Goal: Check status: Check status

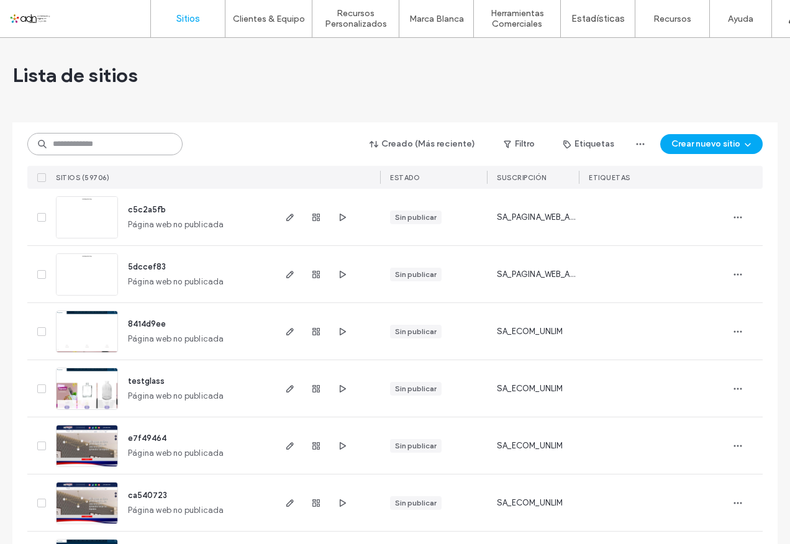
click at [81, 144] on input at bounding box center [104, 144] width 155 height 22
paste input "**********"
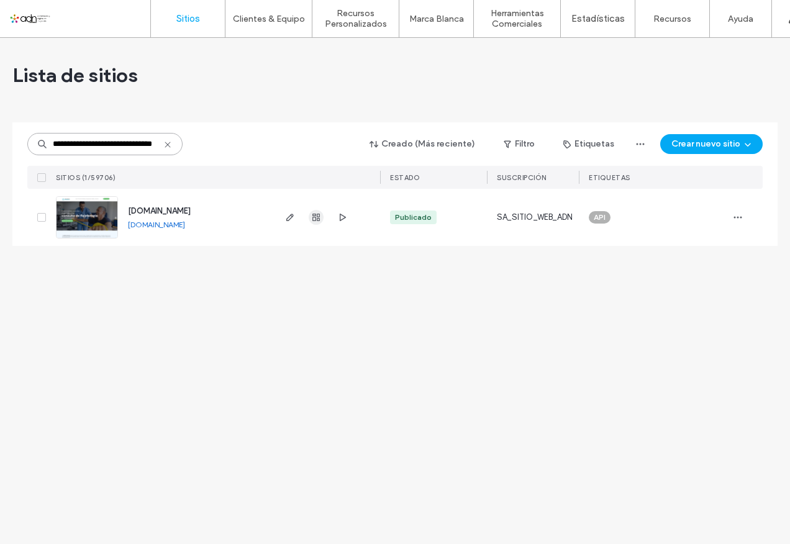
type input "**********"
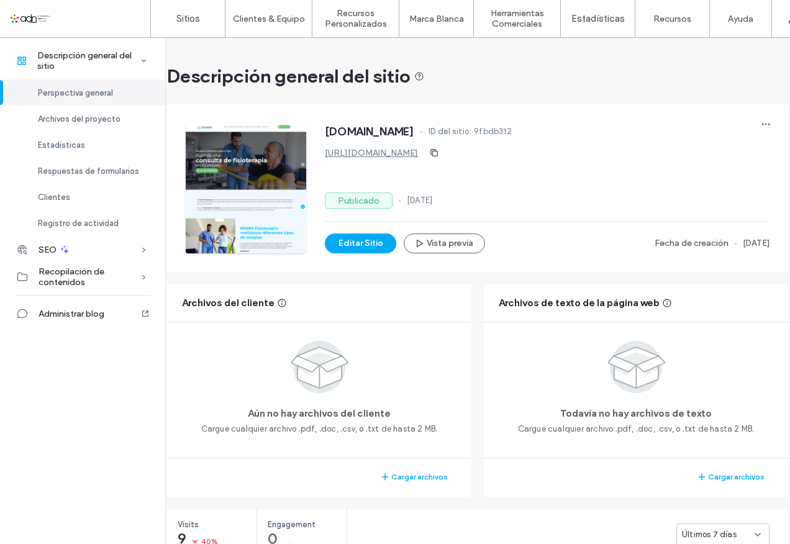
scroll to position [186, 0]
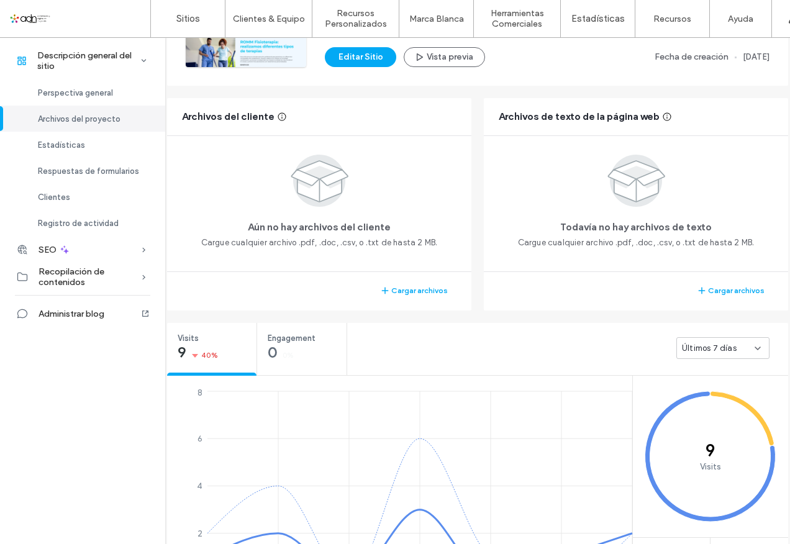
scroll to position [311, 0]
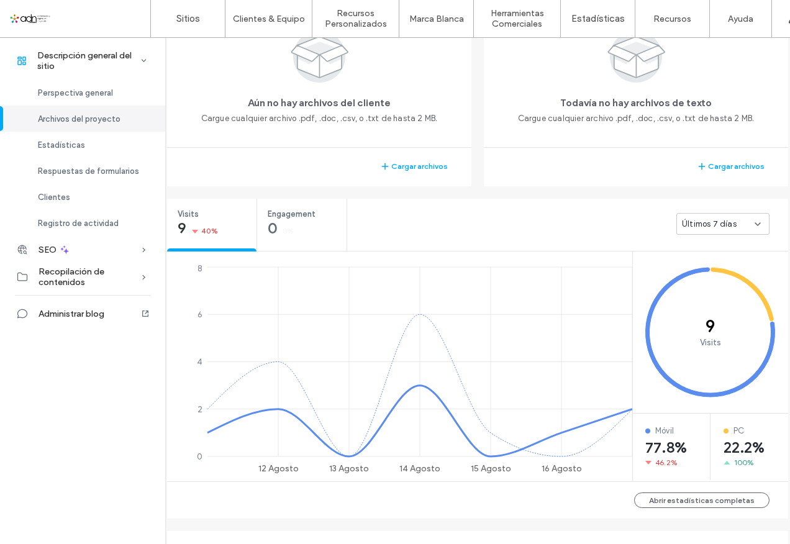
click at [709, 225] on span "Últimos 7 días" at bounding box center [709, 224] width 55 height 12
click at [704, 288] on span "Últimos 30 días" at bounding box center [710, 289] width 60 height 12
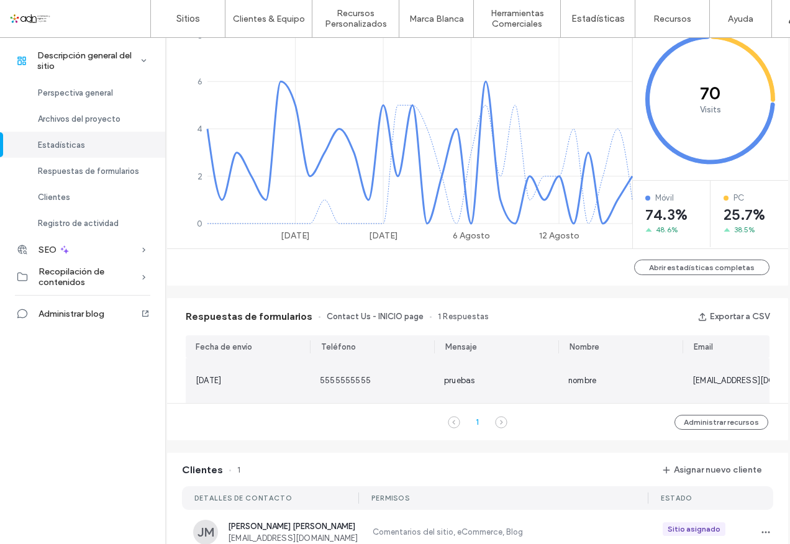
scroll to position [559, 0]
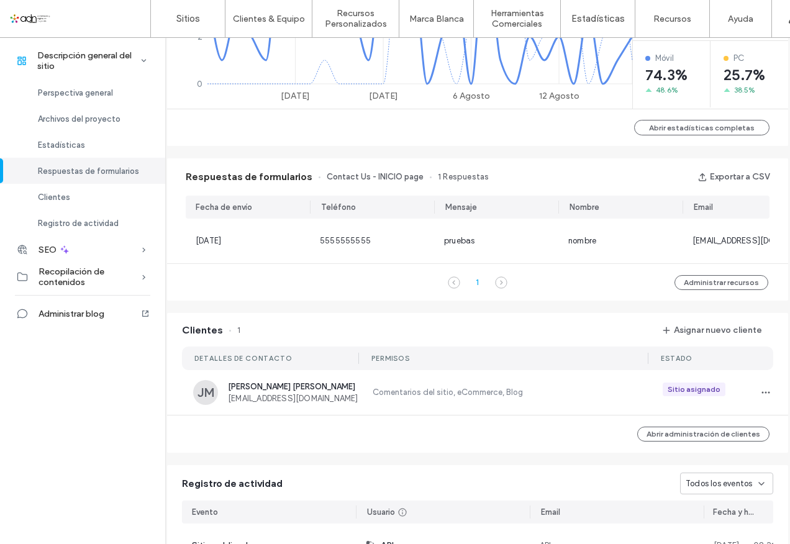
scroll to position [808, 0]
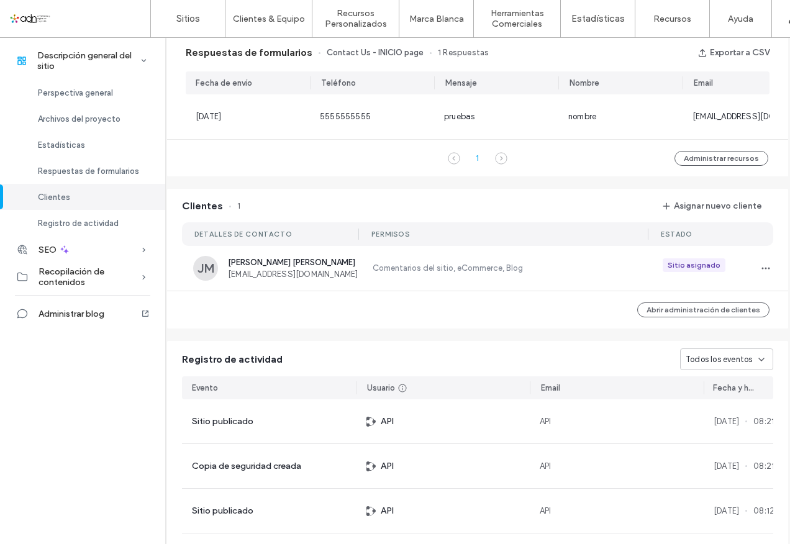
scroll to position [559, 0]
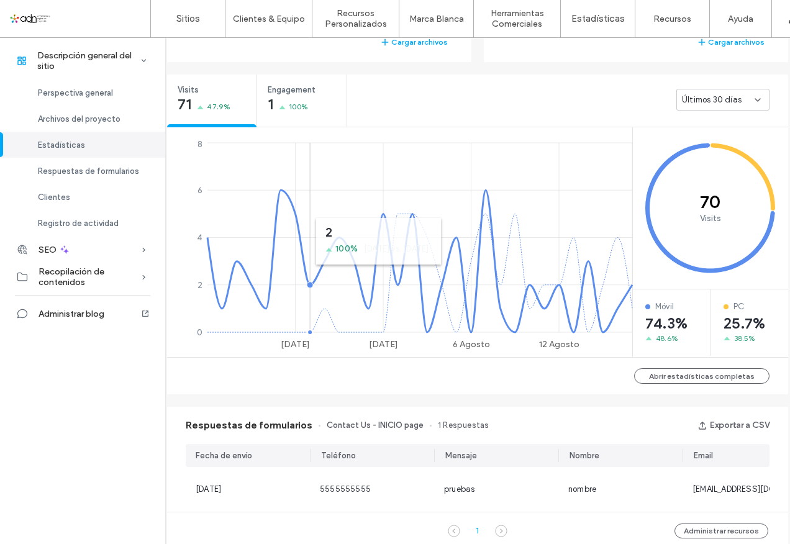
scroll to position [373, 0]
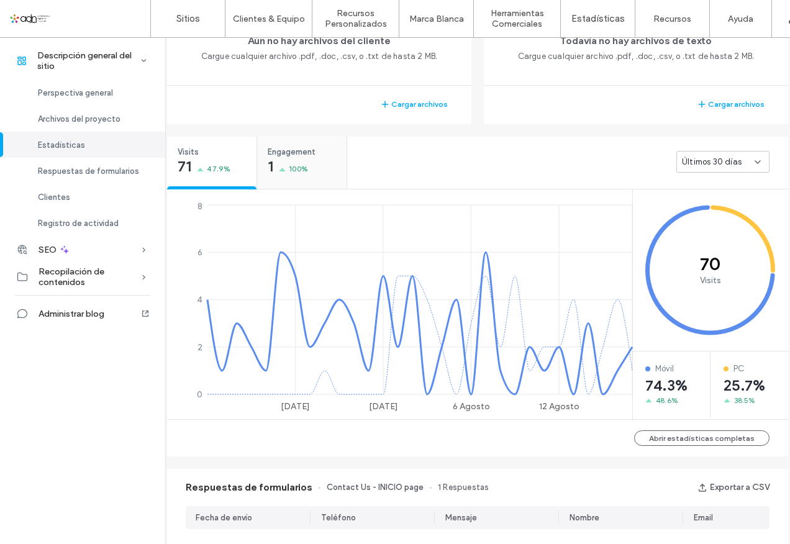
click at [293, 166] on span "100%" at bounding box center [298, 169] width 19 height 12
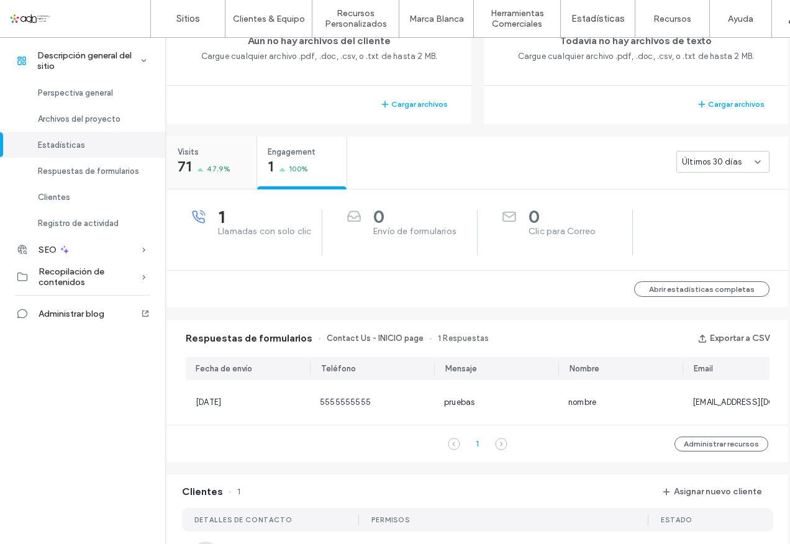
click at [213, 165] on span "47.9%" at bounding box center [219, 169] width 24 height 12
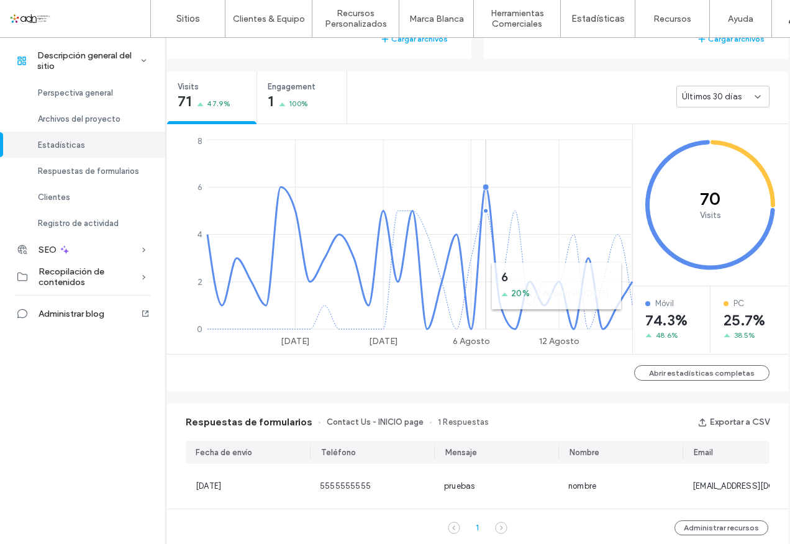
scroll to position [497, 0]
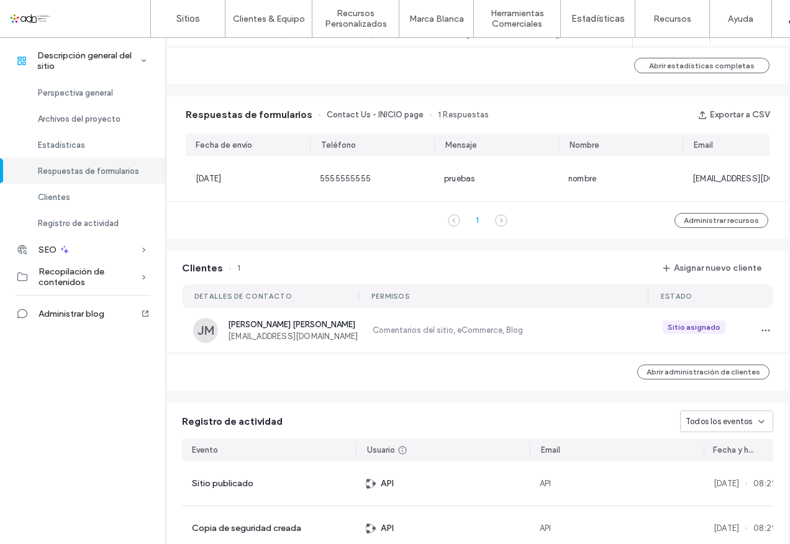
scroll to position [497, 0]
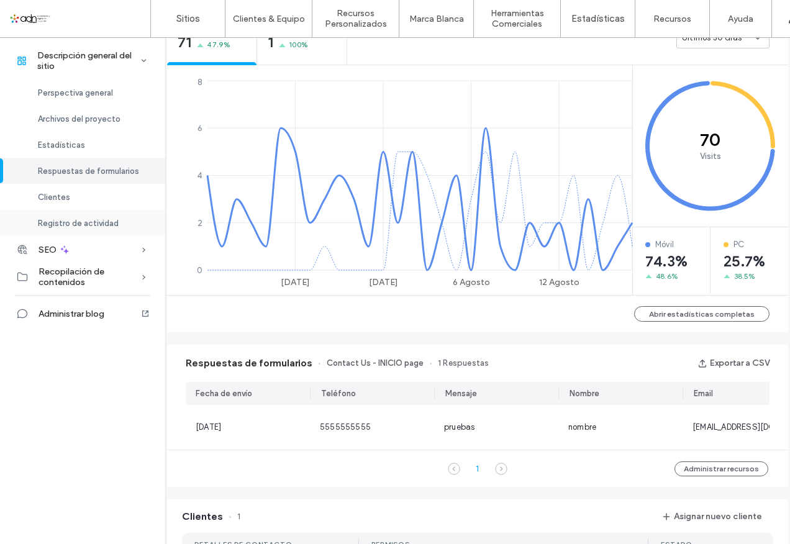
click at [61, 222] on span "Registro de actividad" at bounding box center [78, 223] width 81 height 9
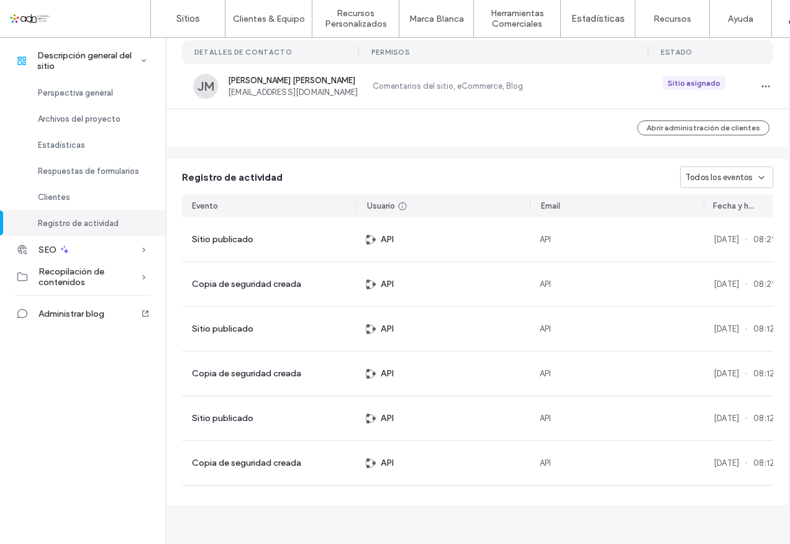
scroll to position [1008, 0]
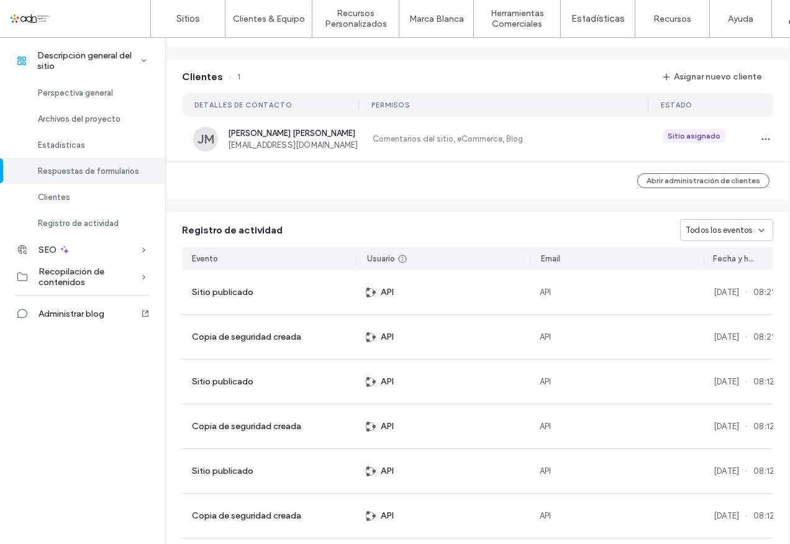
scroll to position [449, 0]
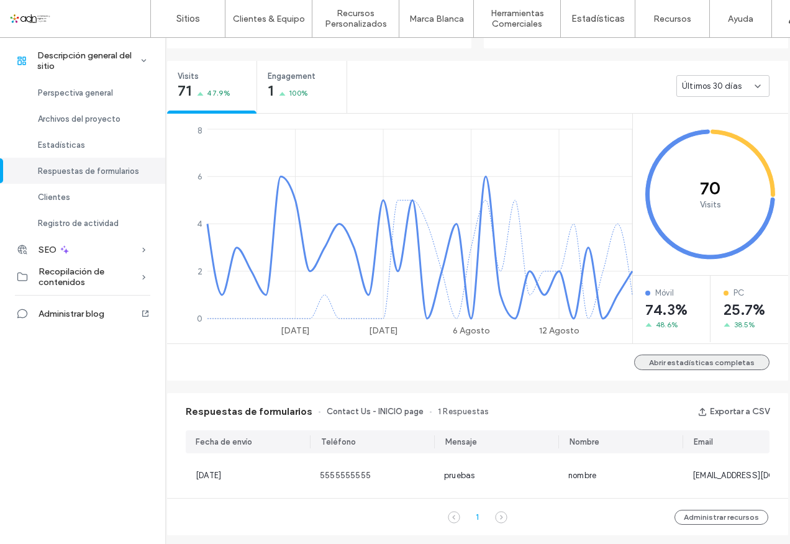
click at [723, 365] on button "Abrir estadísticas completas" at bounding box center [701, 363] width 135 height 16
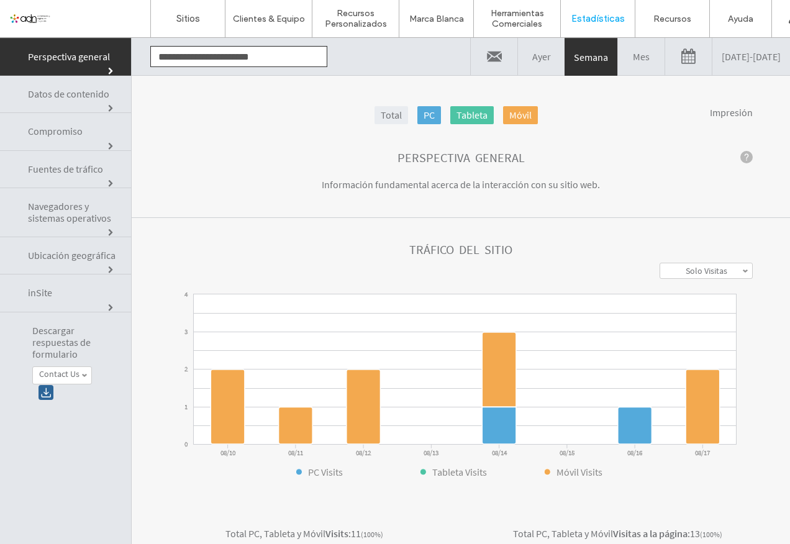
click div "**********"
click at [662, 271] on link "Solo Visitas" at bounding box center [706, 270] width 92 height 15
click div "**********"
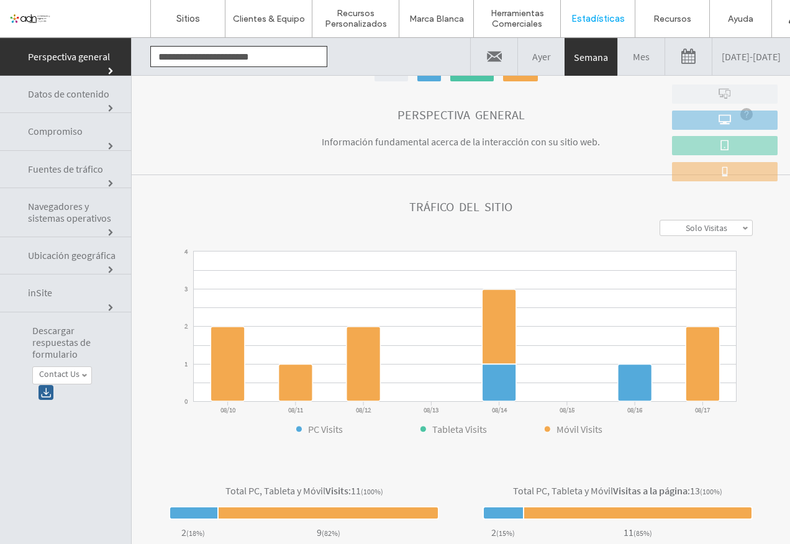
scroll to position [62, 0]
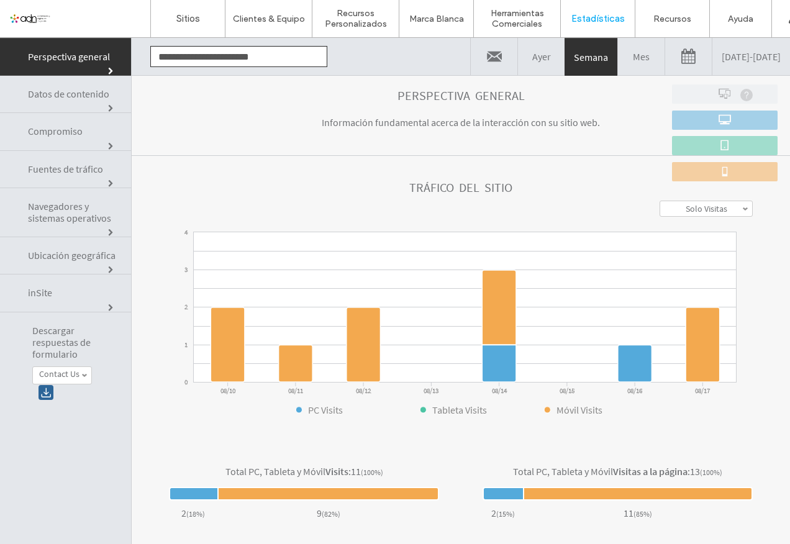
click at [713, 59] on link "[DATE] - [DATE]" at bounding box center [752, 56] width 78 height 37
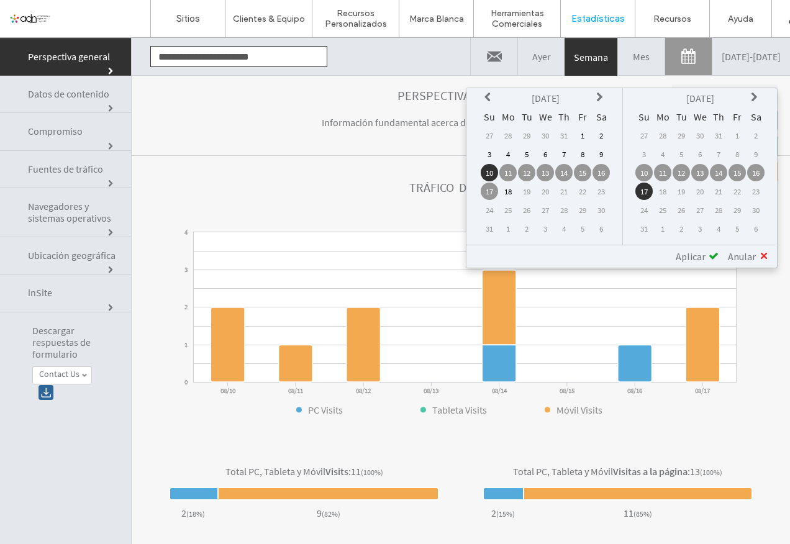
click at [486, 102] on icon at bounding box center [490, 98] width 10 height 10
click at [493, 157] on td "1" at bounding box center [489, 153] width 17 height 17
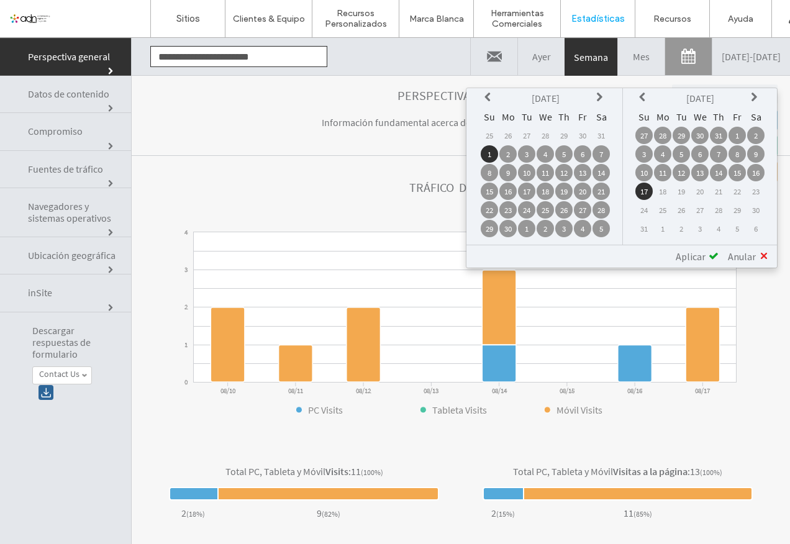
click at [704, 258] on span "Aplicar" at bounding box center [691, 256] width 30 height 12
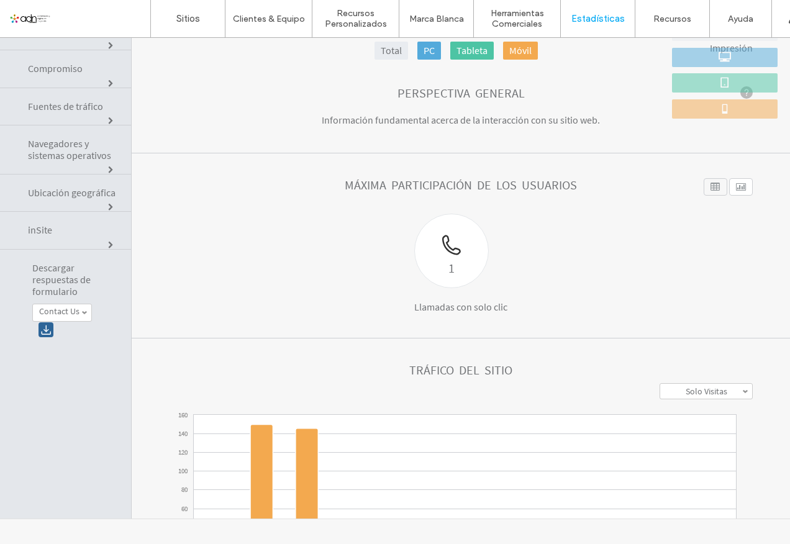
scroll to position [0, 0]
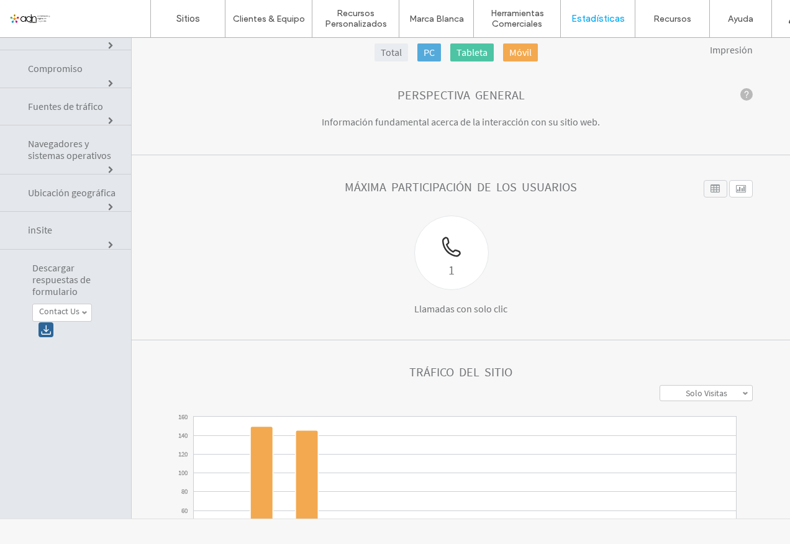
click at [108, 117] on span "Fuentes de tráfico" at bounding box center [111, 120] width 7 height 7
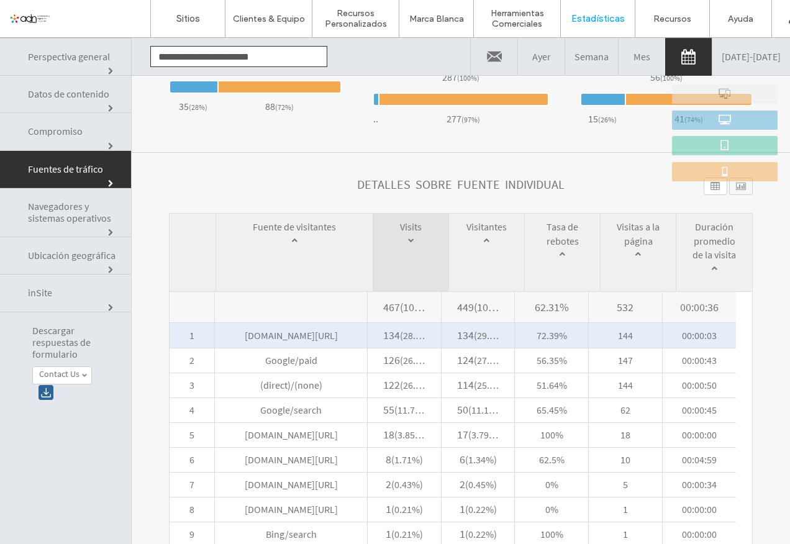
scroll to position [508, 0]
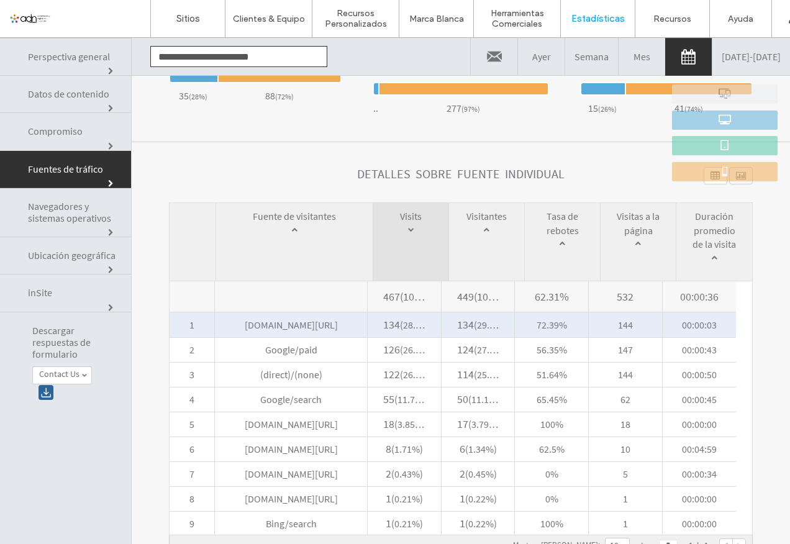
click at [305, 327] on span "[DOMAIN_NAME][URL]" at bounding box center [291, 324] width 152 height 25
click at [298, 325] on span "[DOMAIN_NAME][URL]" at bounding box center [291, 324] width 152 height 25
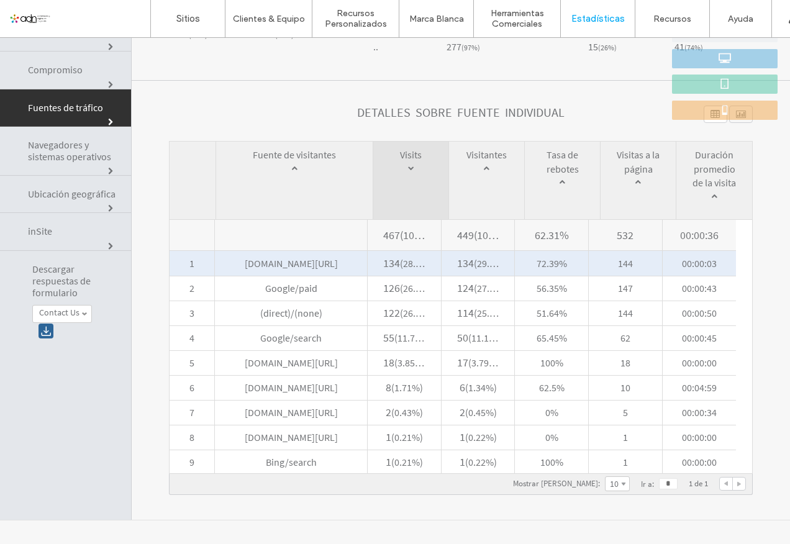
scroll to position [63, 0]
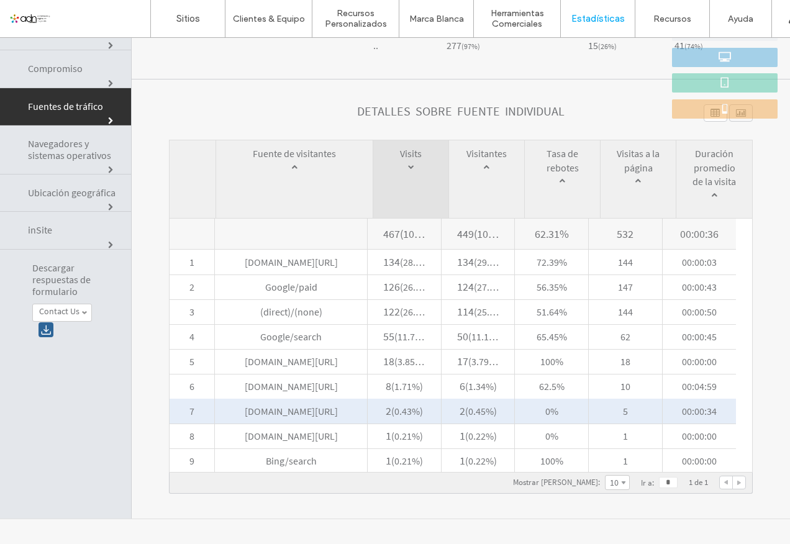
drag, startPoint x: 228, startPoint y: 414, endPoint x: 352, endPoint y: 412, distance: 123.6
click at [352, 412] on span "[DOMAIN_NAME][URL]" at bounding box center [291, 411] width 152 height 25
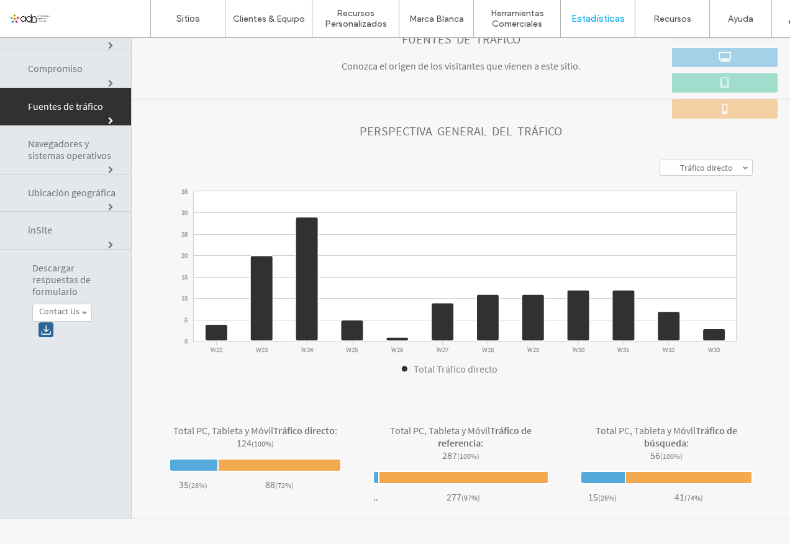
scroll to position [0, 0]
